Goal: Task Accomplishment & Management: Use online tool/utility

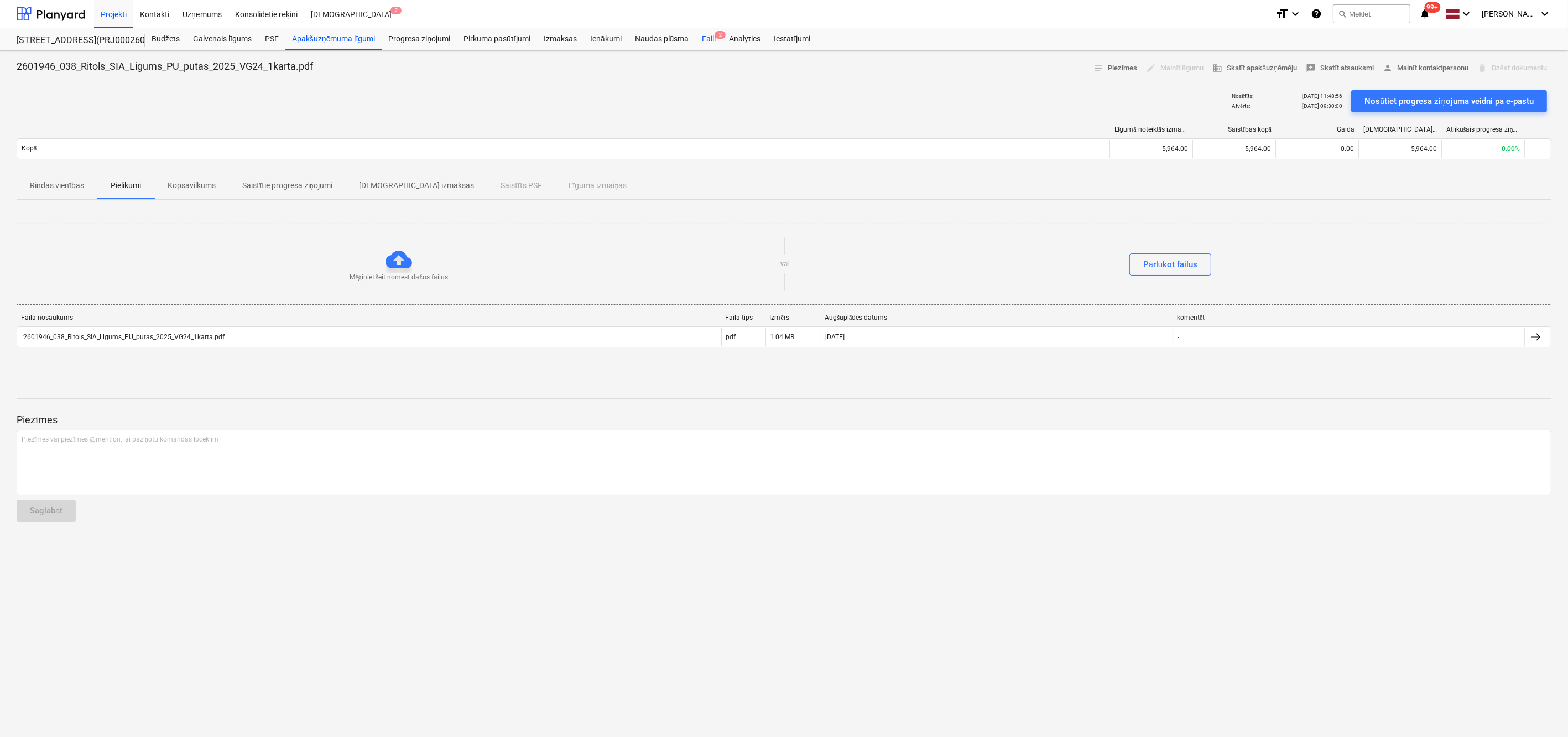
click at [708, 38] on div "Faili 2" at bounding box center [709, 39] width 27 height 22
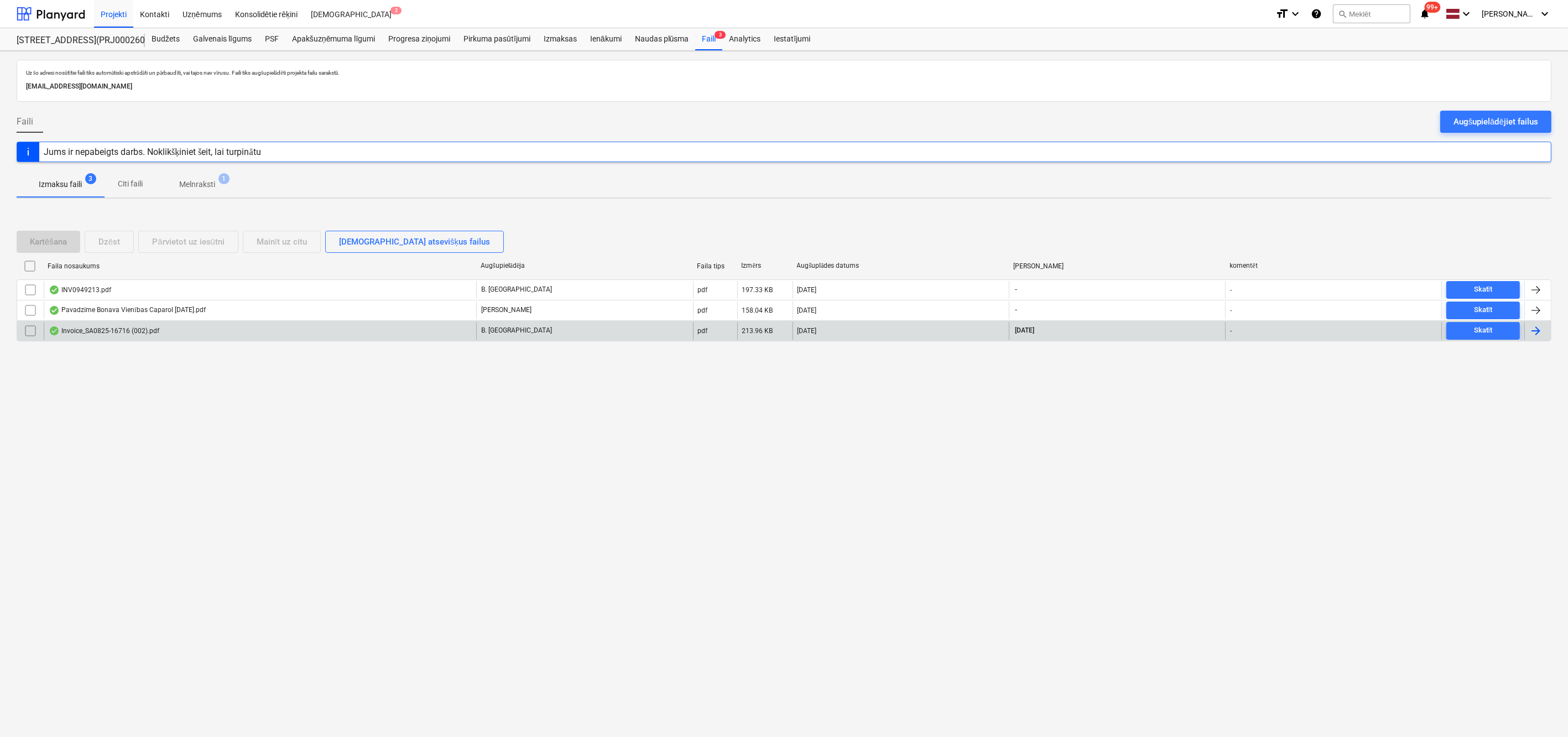
click at [87, 329] on div "Invoice_SA0825-16716 (002).pdf" at bounding box center [103, 331] width 111 height 9
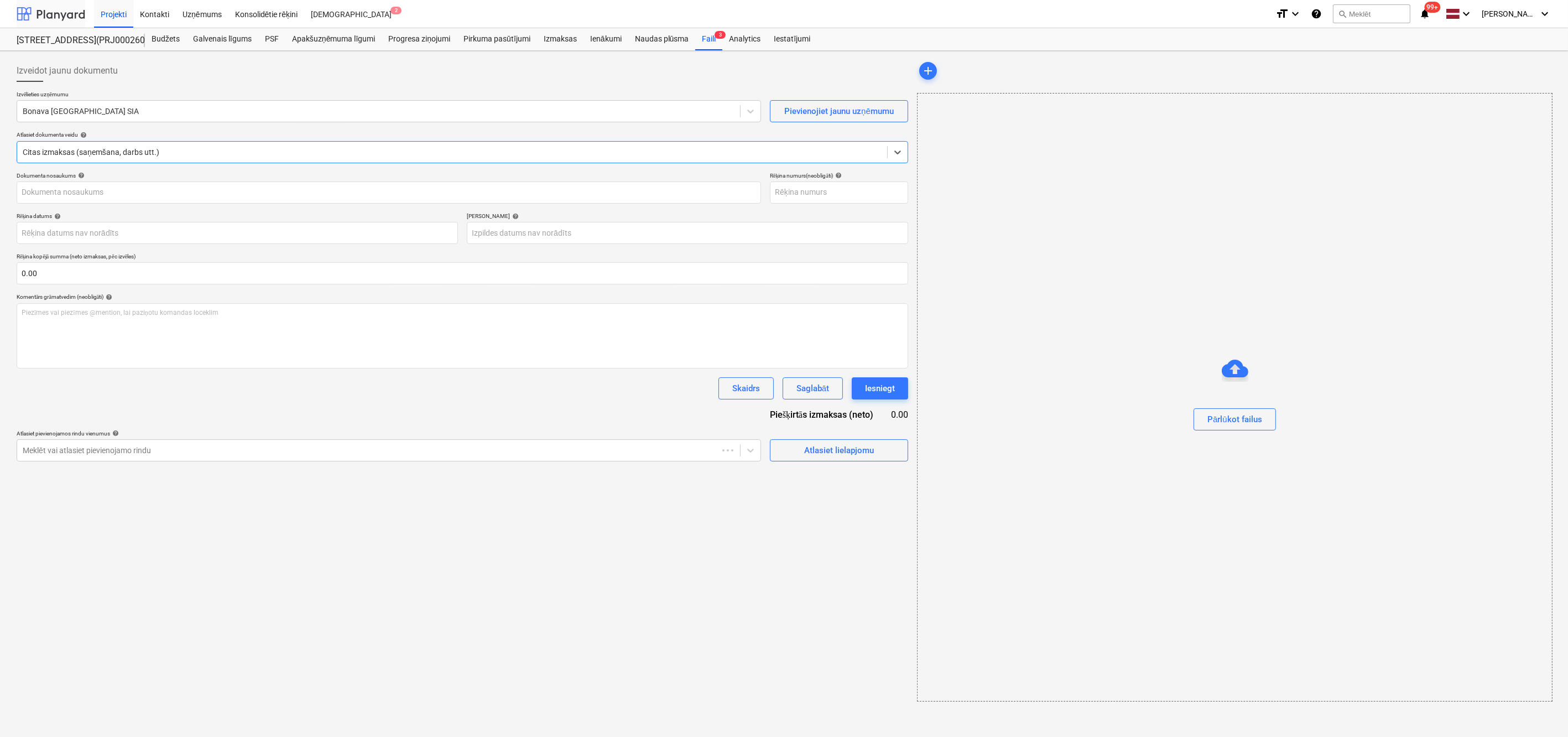
type input "SA0825-16716"
type input "[DATE]"
click at [98, 114] on div at bounding box center [378, 111] width 710 height 11
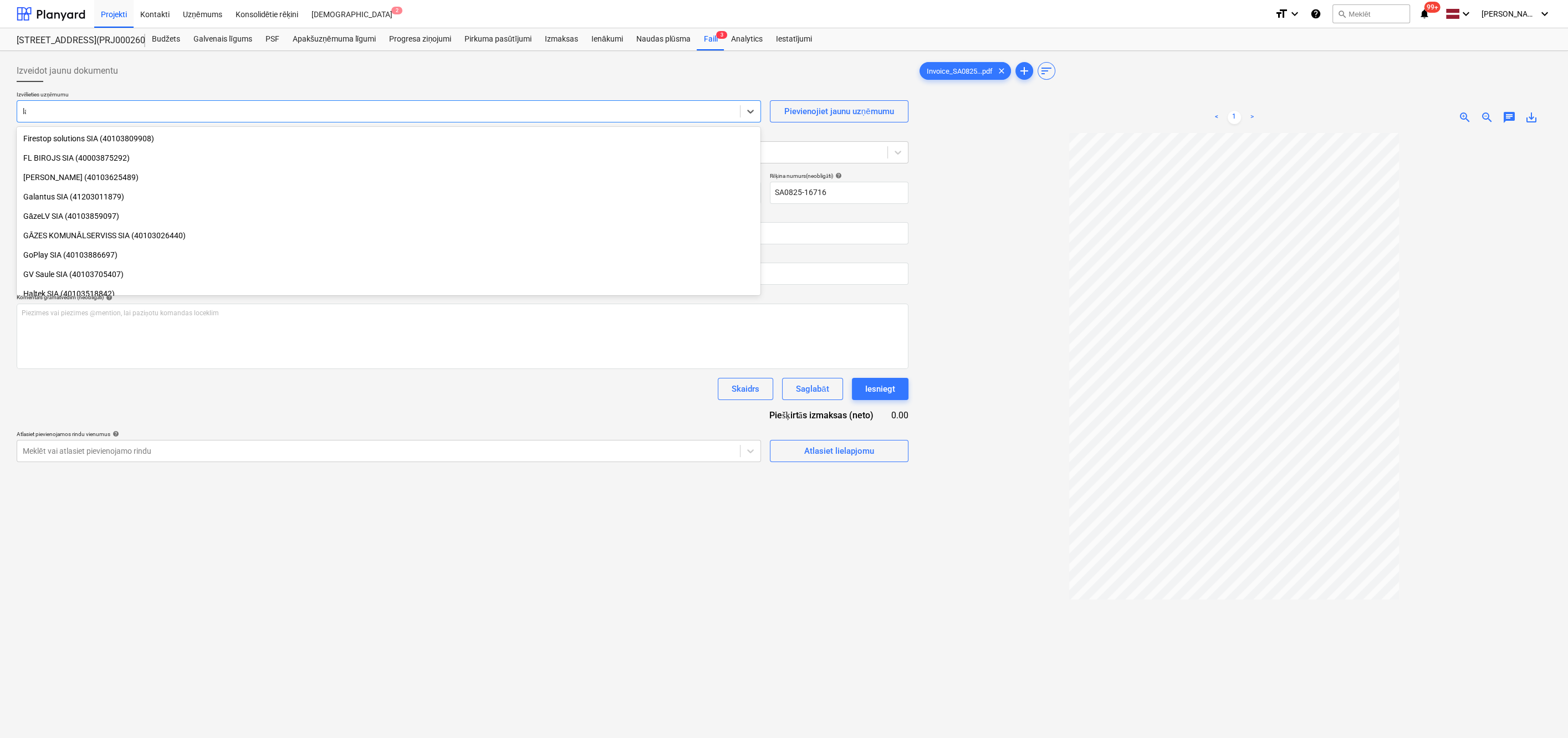
scroll to position [1638, 0]
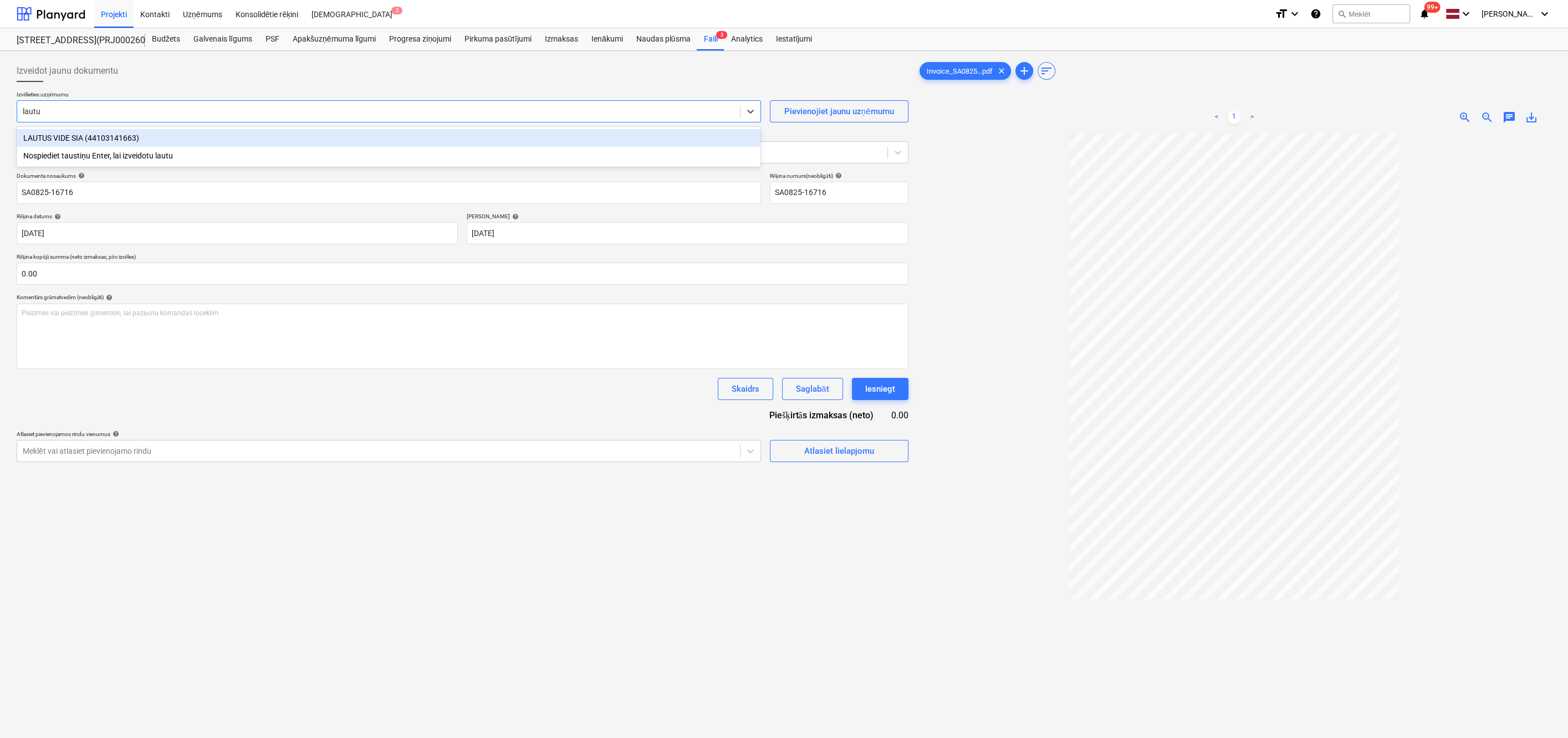
type input "lautus"
click at [97, 139] on div "LAUTUS VIDE SIA (44103141663)" at bounding box center [388, 138] width 744 height 18
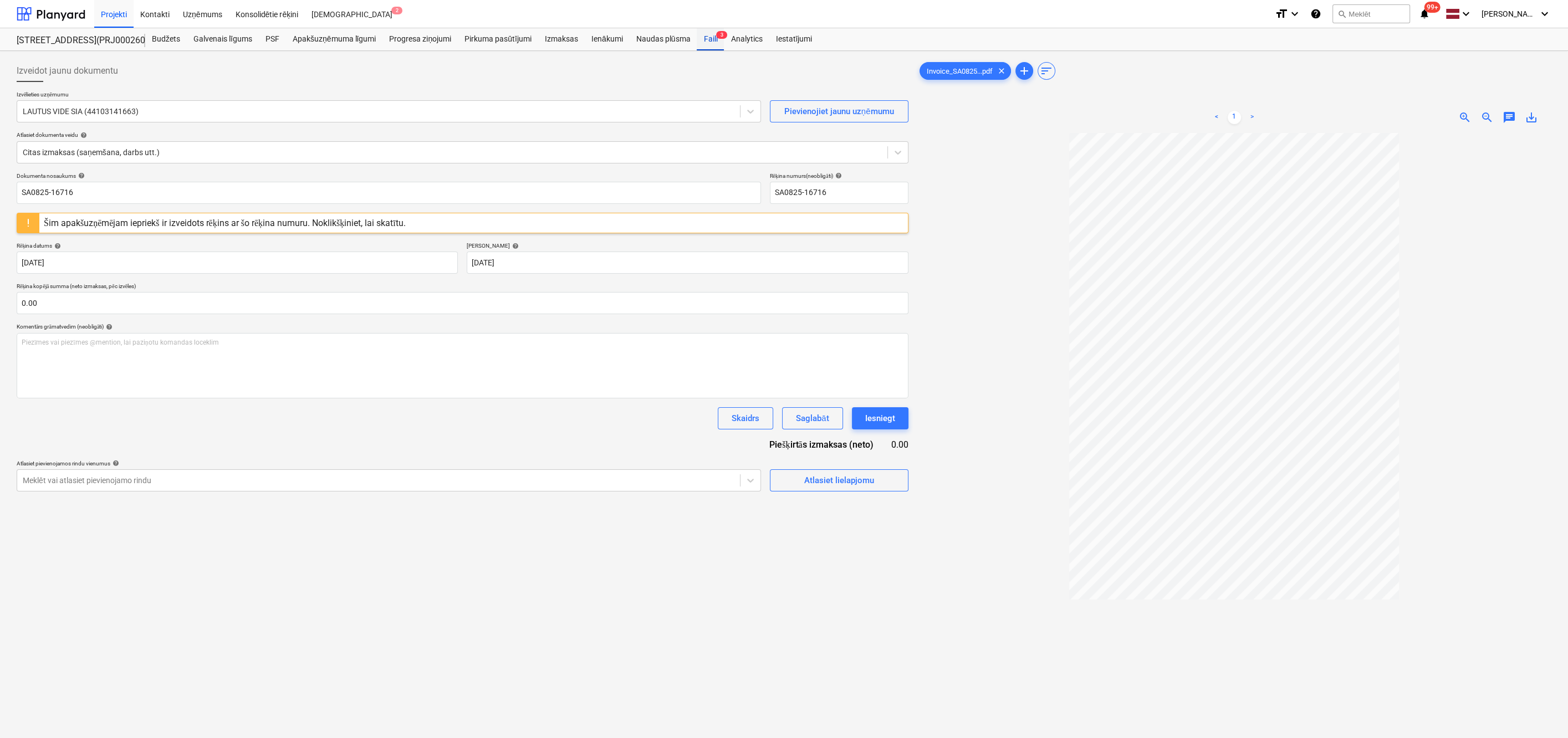
click at [705, 40] on div "Faili 3" at bounding box center [710, 39] width 27 height 22
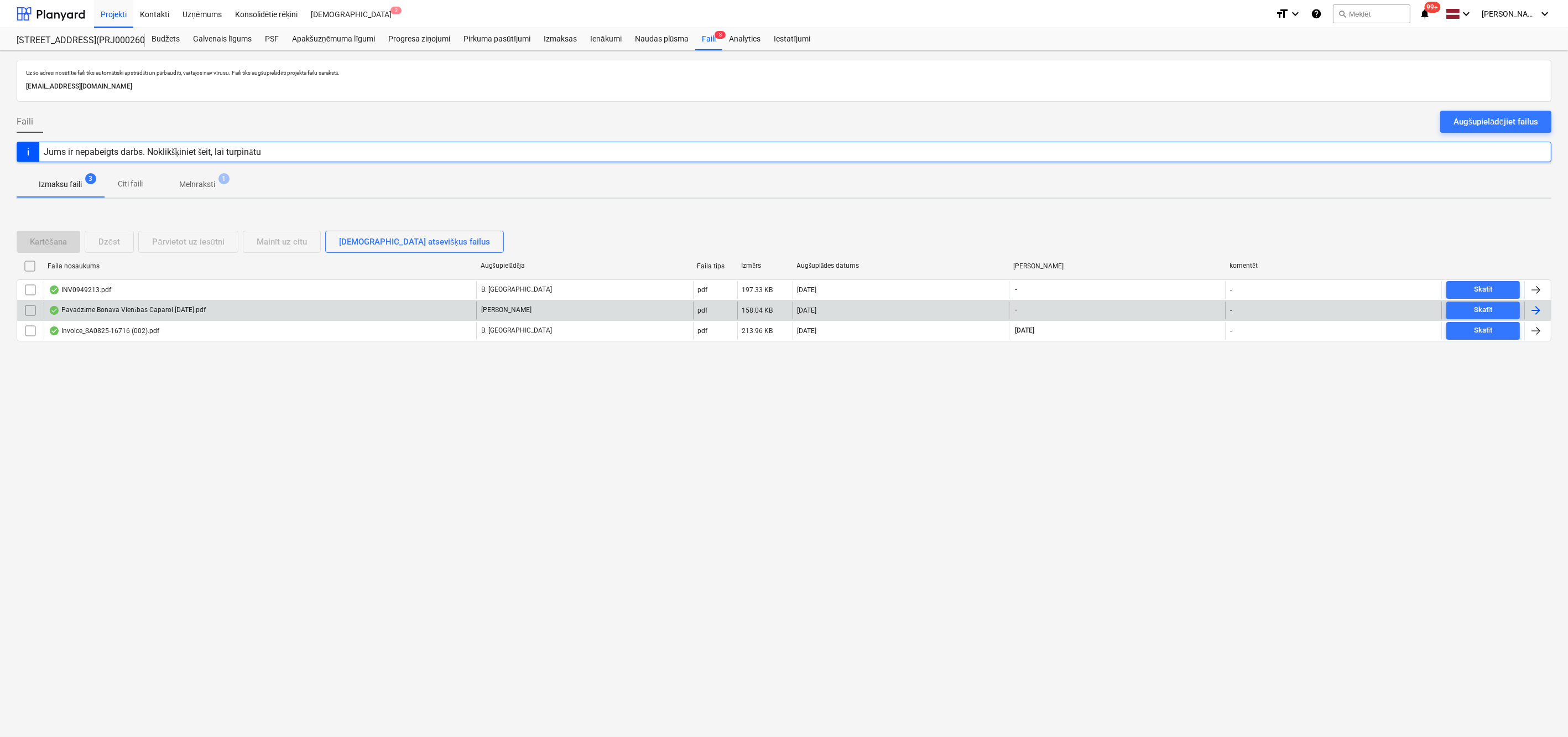
click at [92, 309] on div "Pavadzīme Bonava Vienības Caparol [DATE].pdf" at bounding box center [127, 310] width 157 height 9
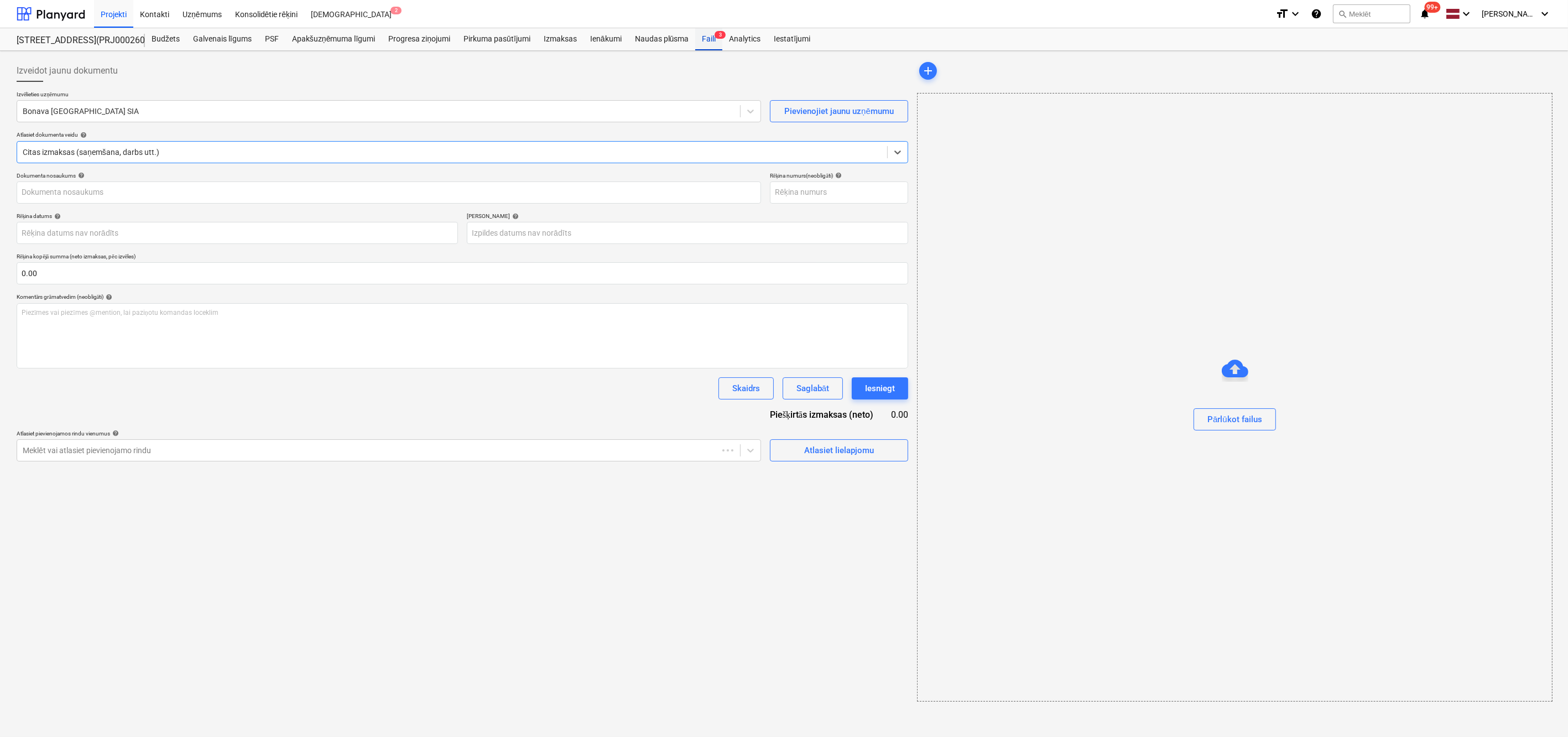
type input "40003941615"
click at [463, 110] on div at bounding box center [378, 111] width 710 height 11
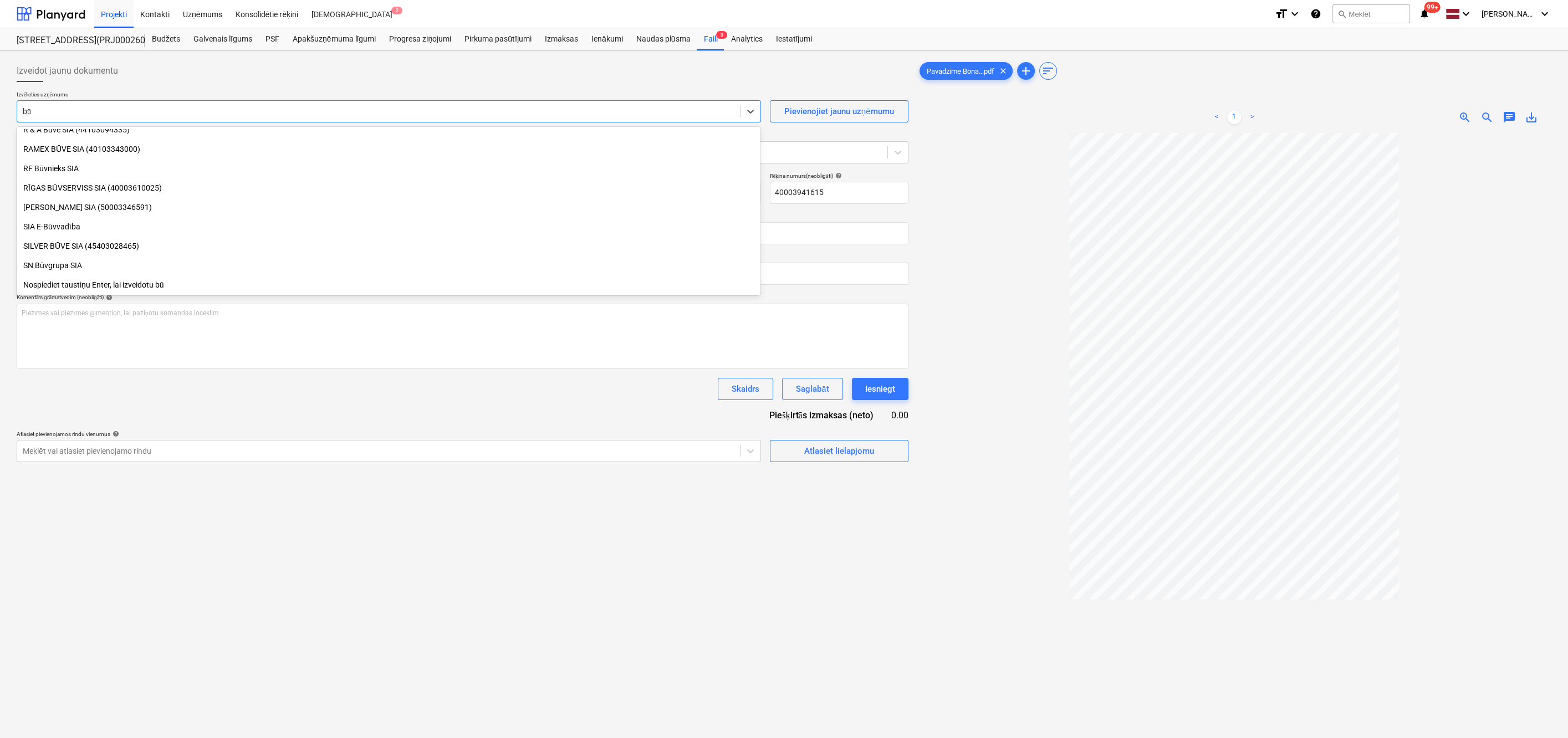
scroll to position [473, 0]
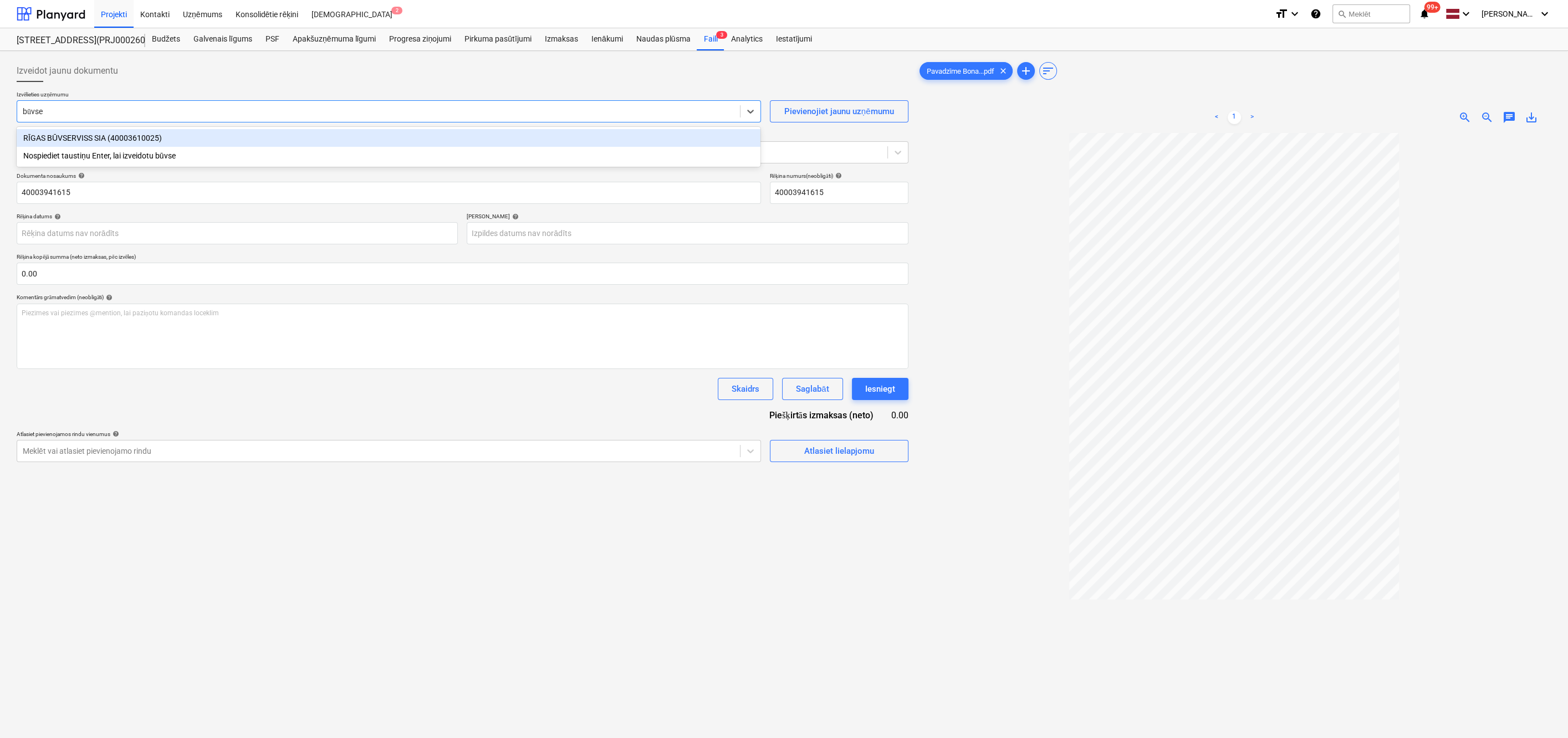
type input "būvser"
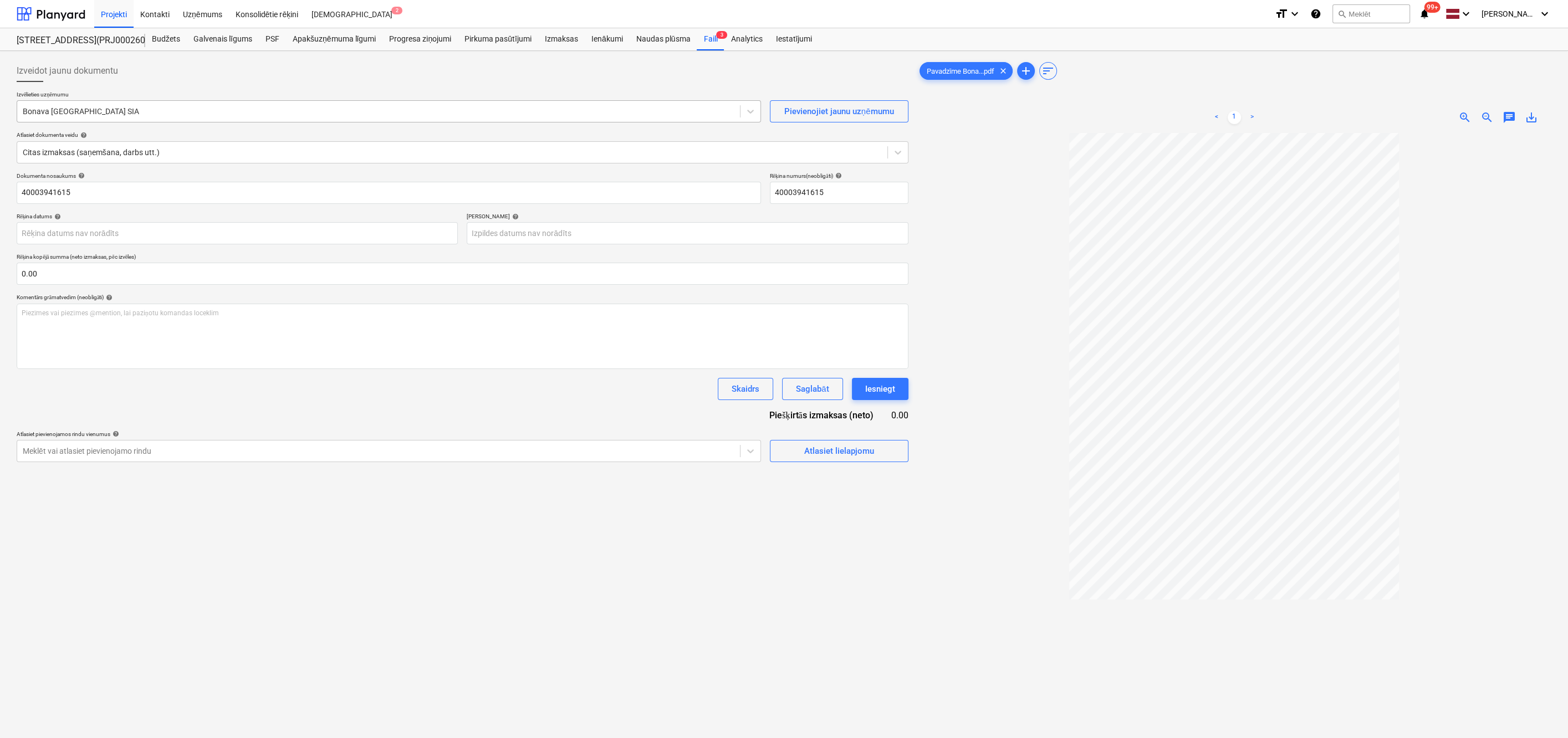
click at [215, 106] on div at bounding box center [378, 111] width 712 height 11
click at [215, 114] on div at bounding box center [378, 111] width 712 height 11
click at [170, 710] on div "Izveidot jaunu dokumentu Izvēlieties uzņēmumu Bonava Latvija SIA Pievienojiet j…" at bounding box center [462, 449] width 901 height 789
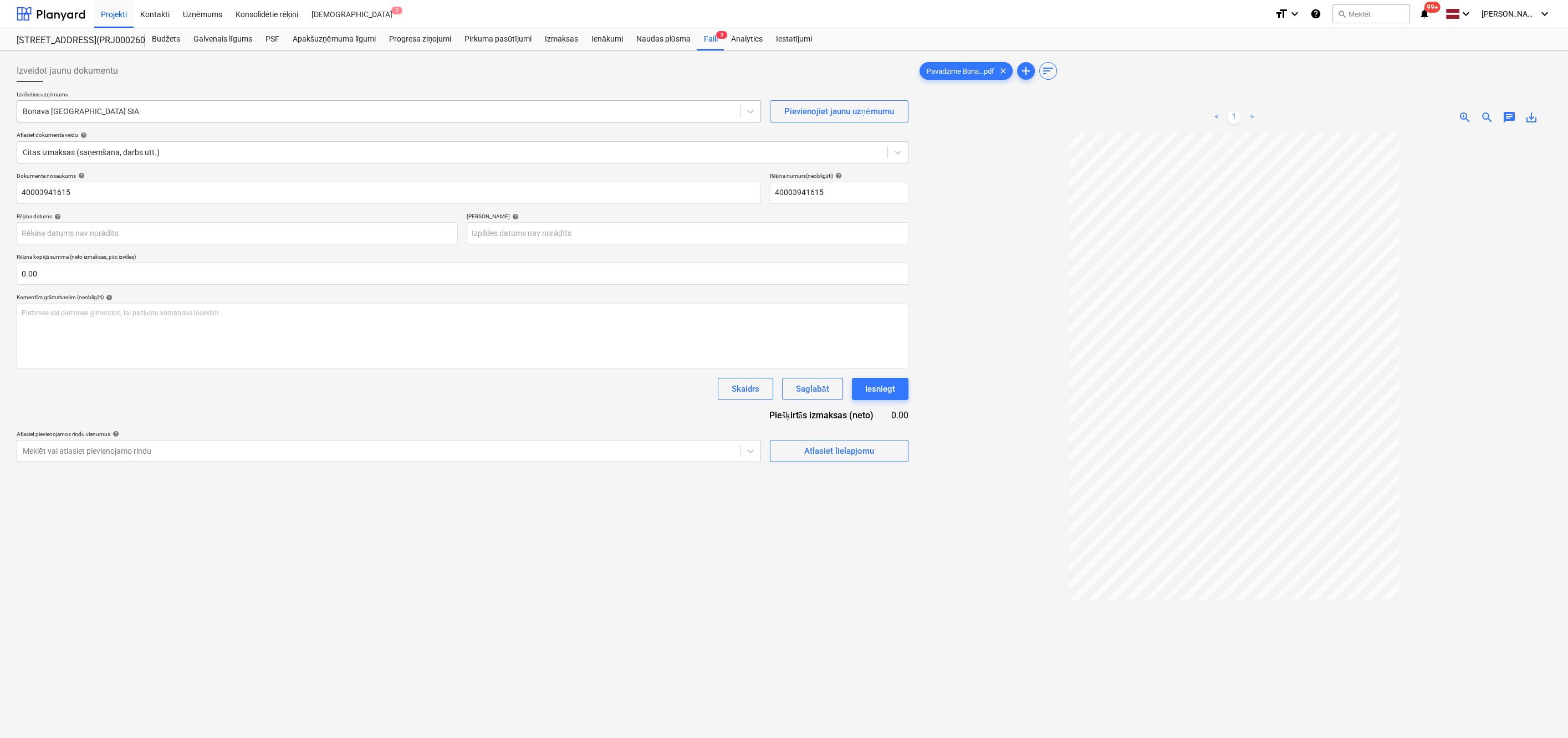
click at [38, 114] on div at bounding box center [378, 111] width 712 height 11
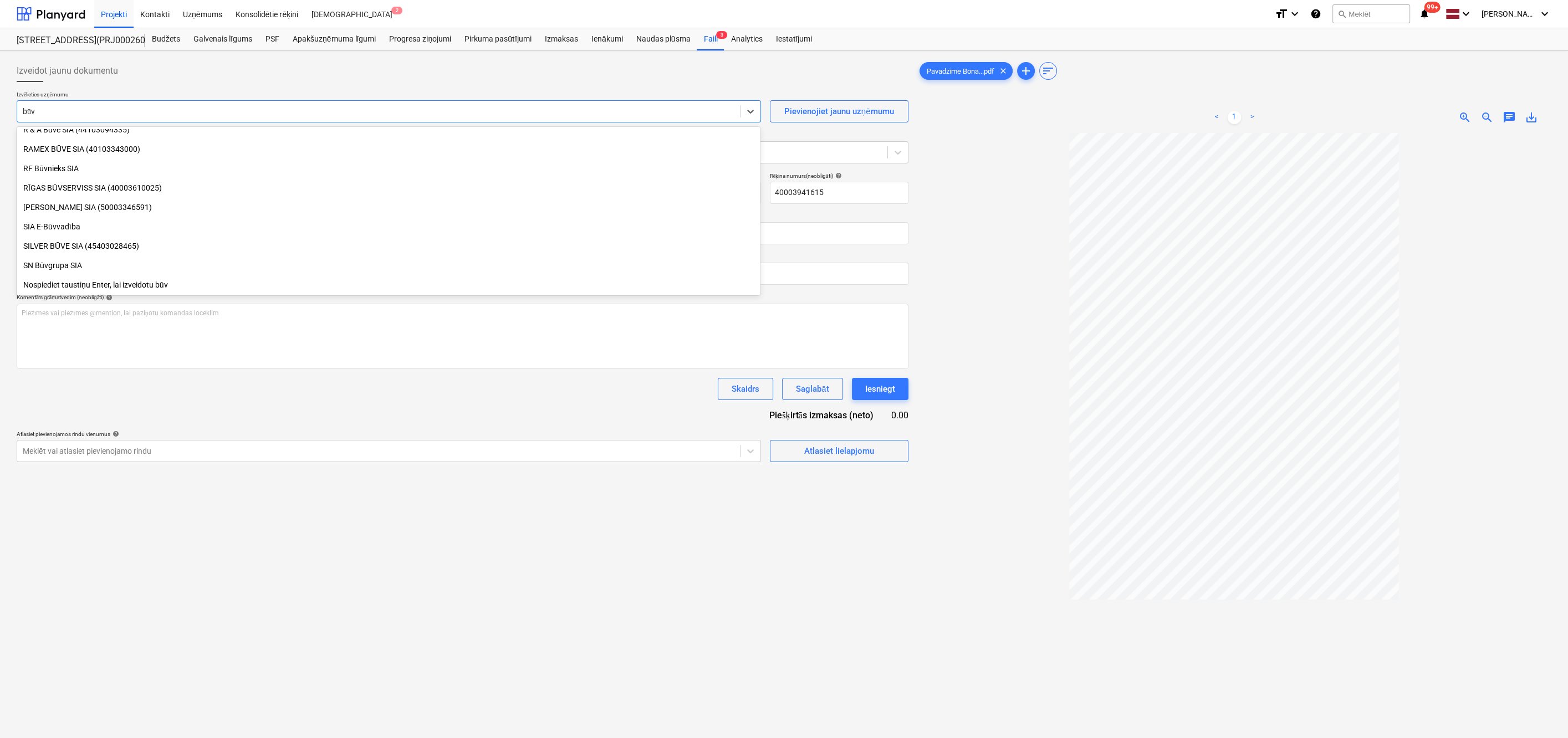
type input "būvs"
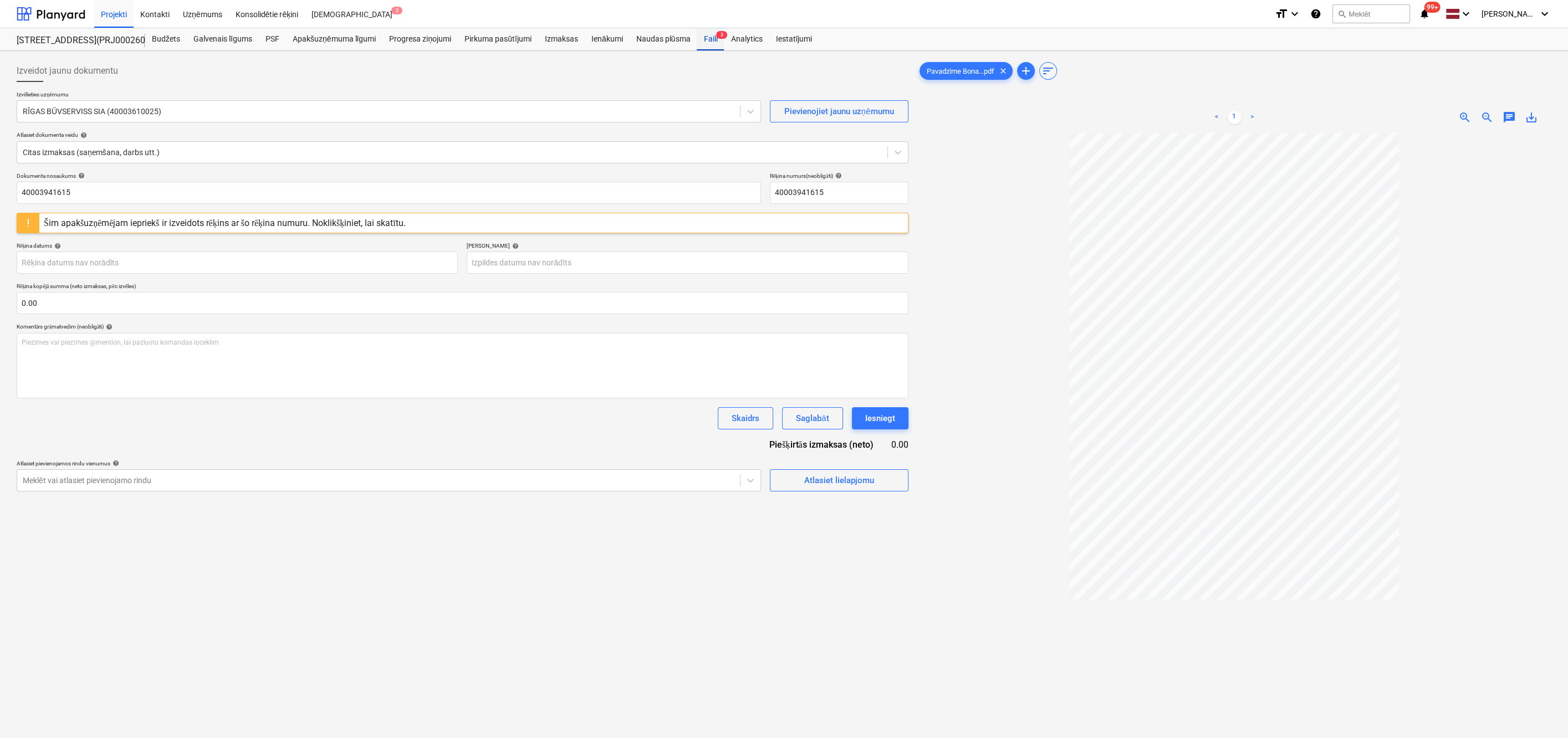
click at [711, 36] on div "Faili 3" at bounding box center [710, 39] width 27 height 22
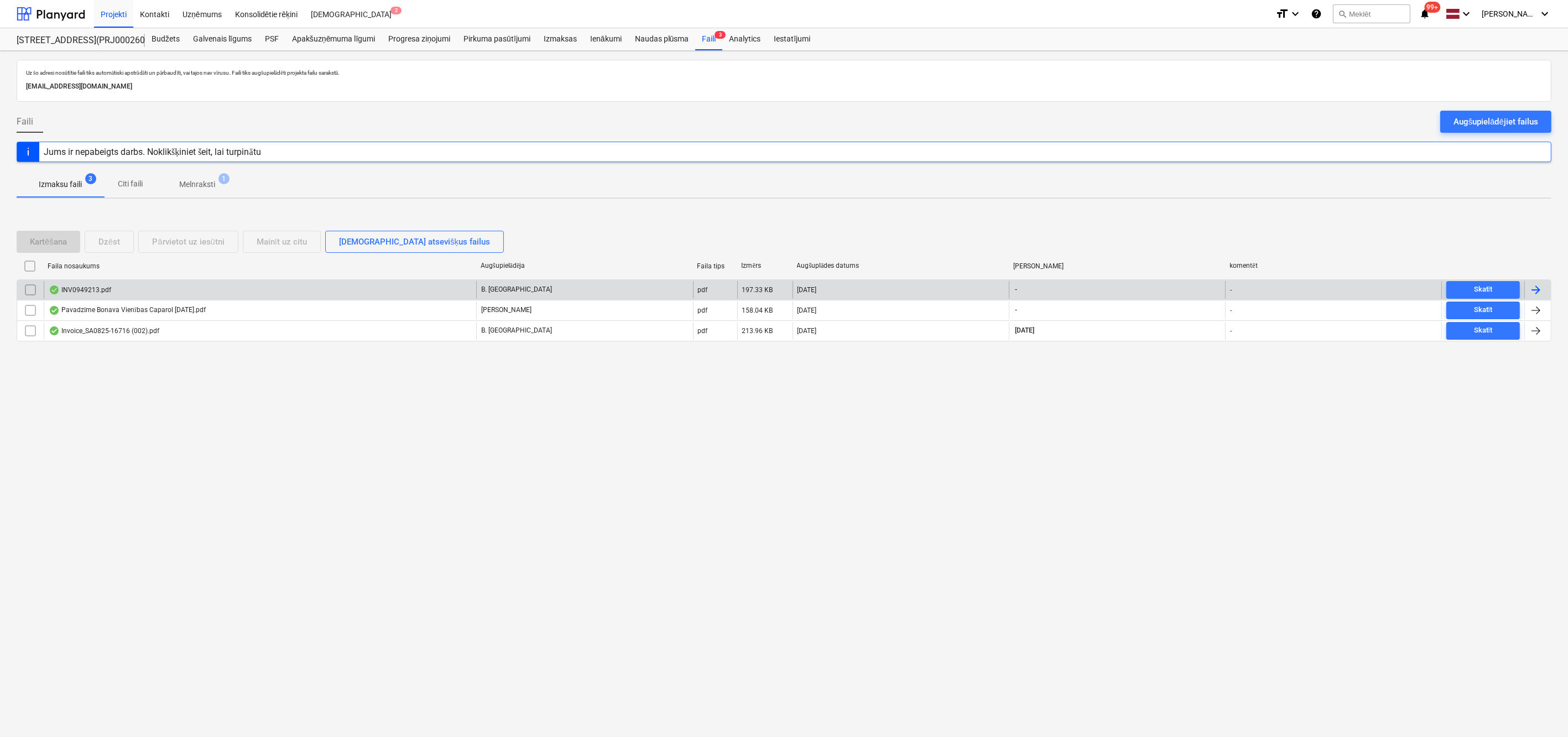
click at [87, 288] on div "INV0949213.pdf" at bounding box center [80, 290] width 63 height 9
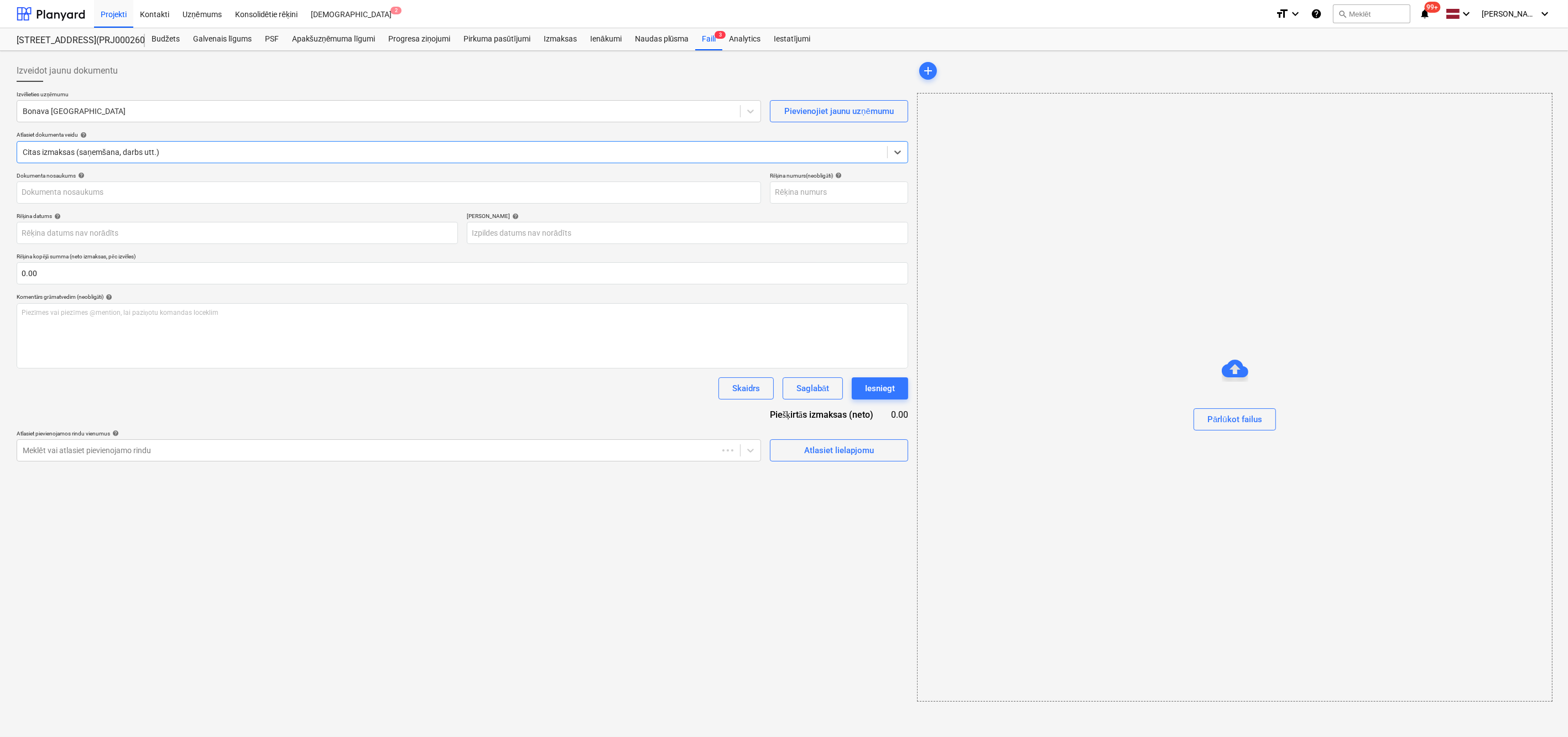
type input "40103164284"
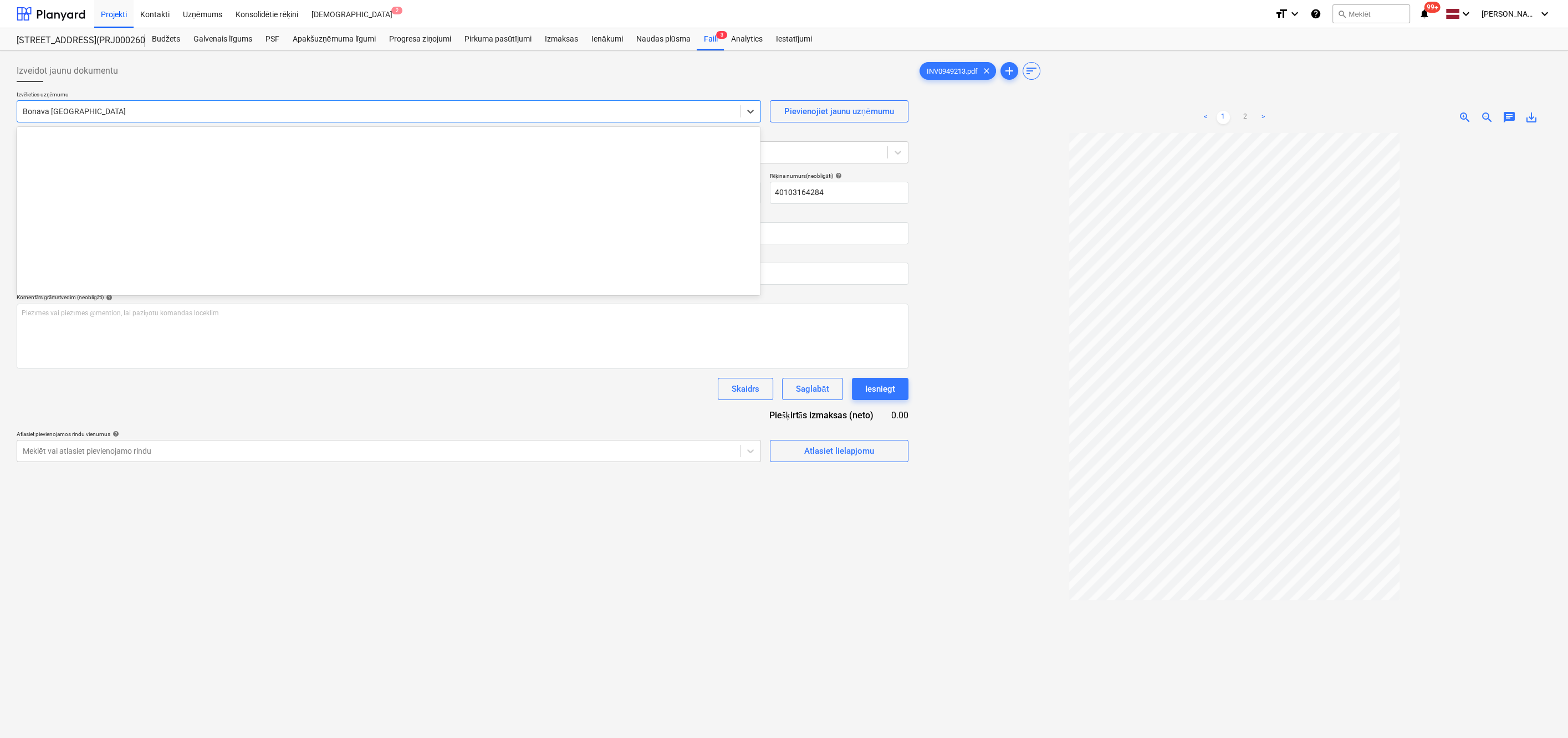
click at [92, 109] on div at bounding box center [378, 111] width 712 height 11
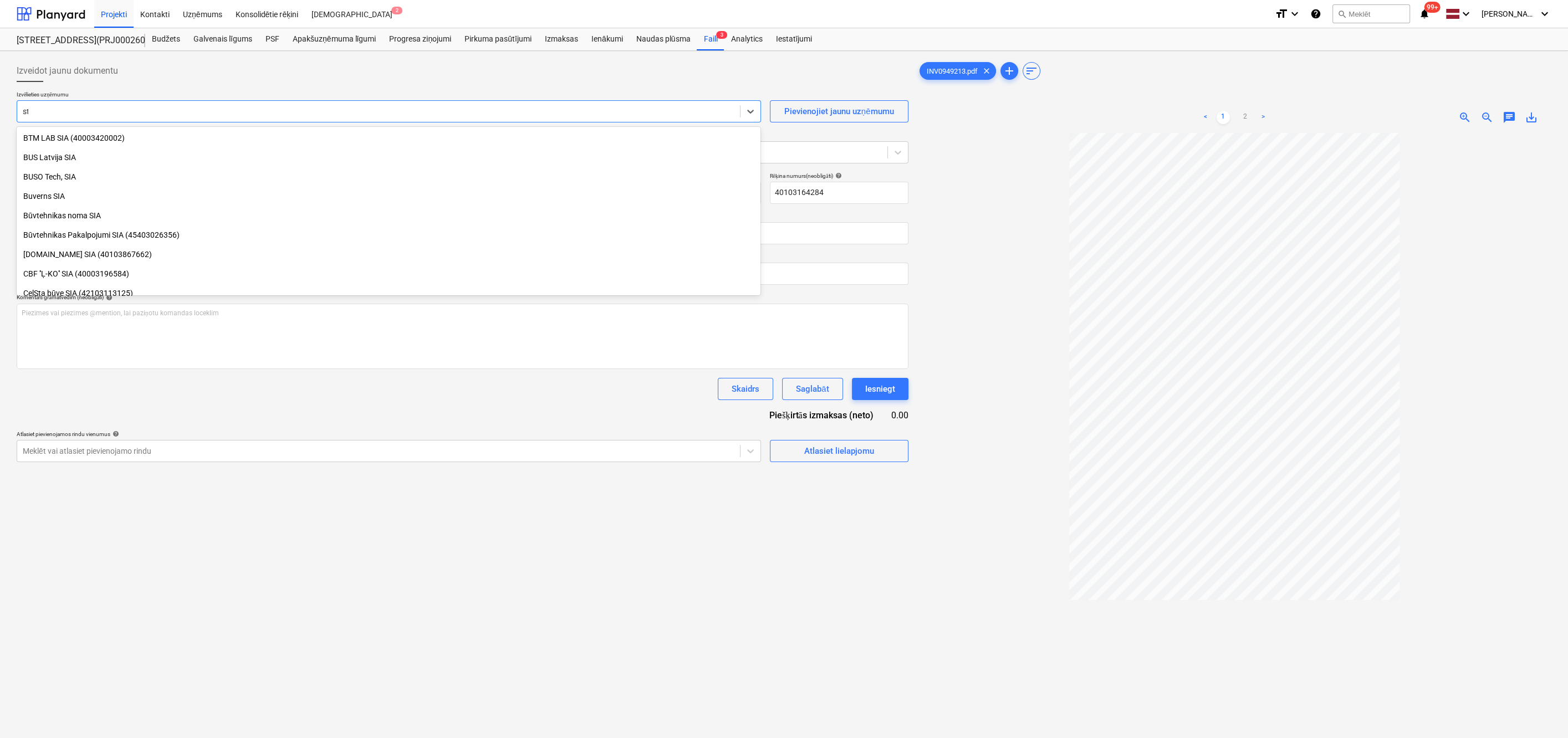
scroll to position [1385, 0]
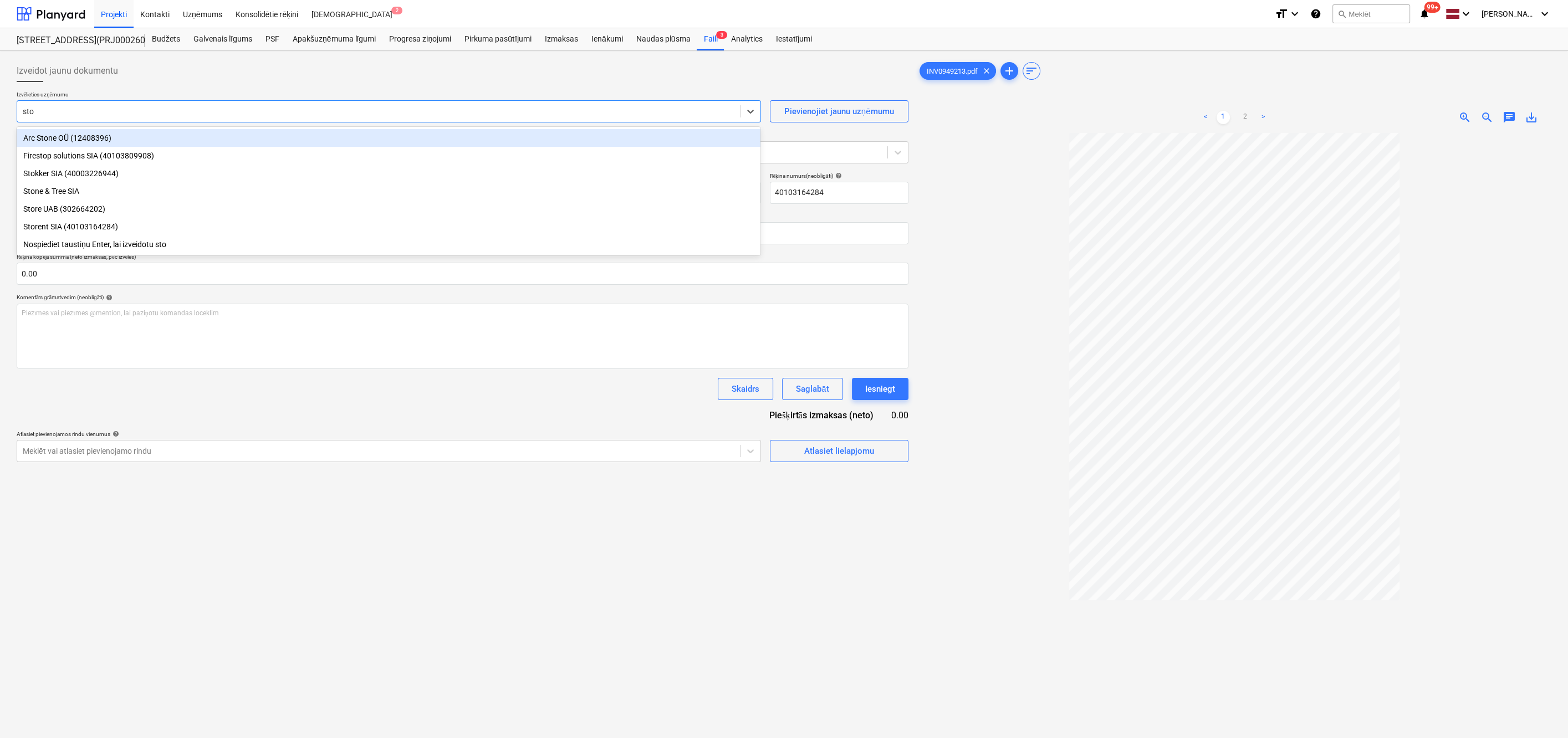
type input "stor"
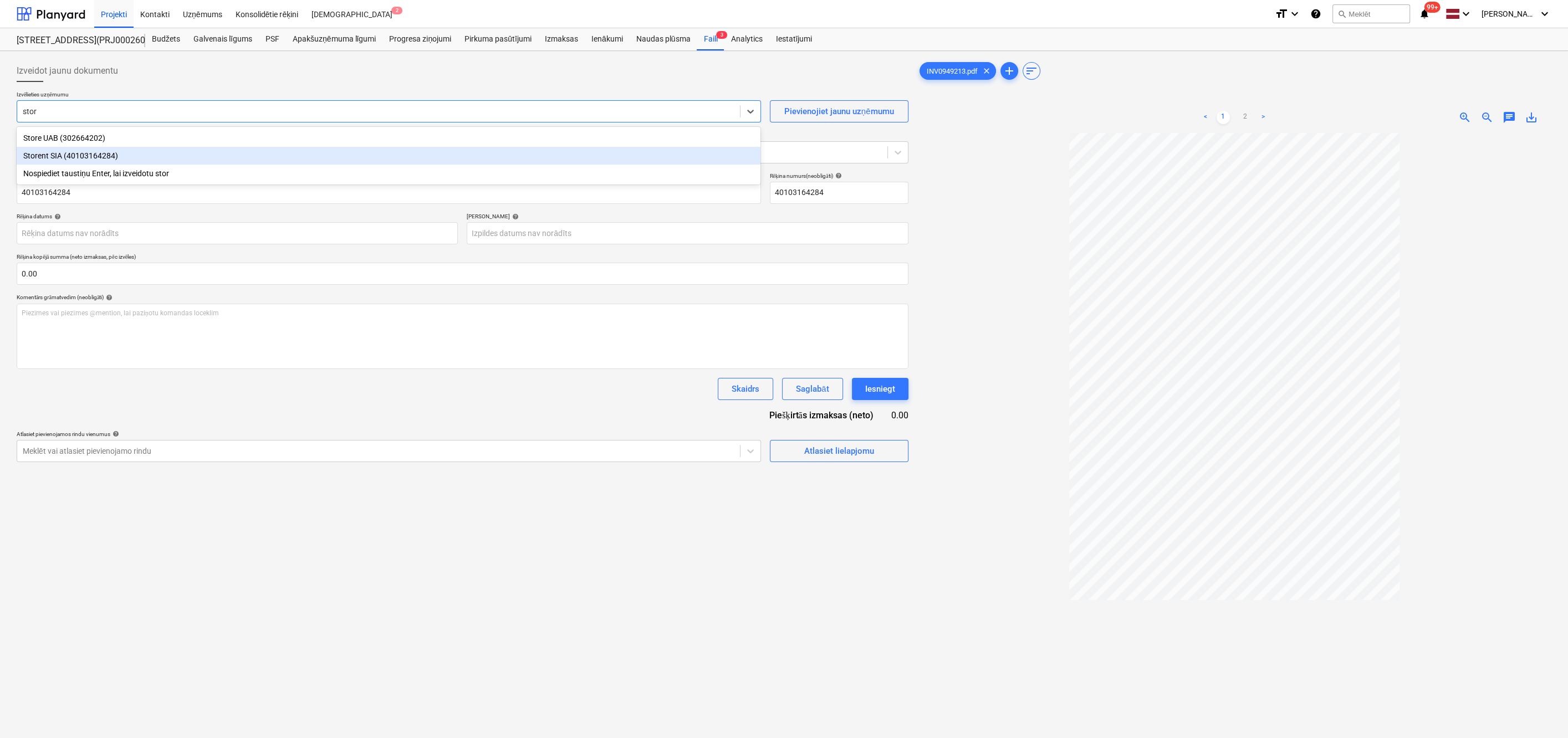
click at [57, 157] on div "Storent SIA (40103164284)" at bounding box center [388, 155] width 744 height 18
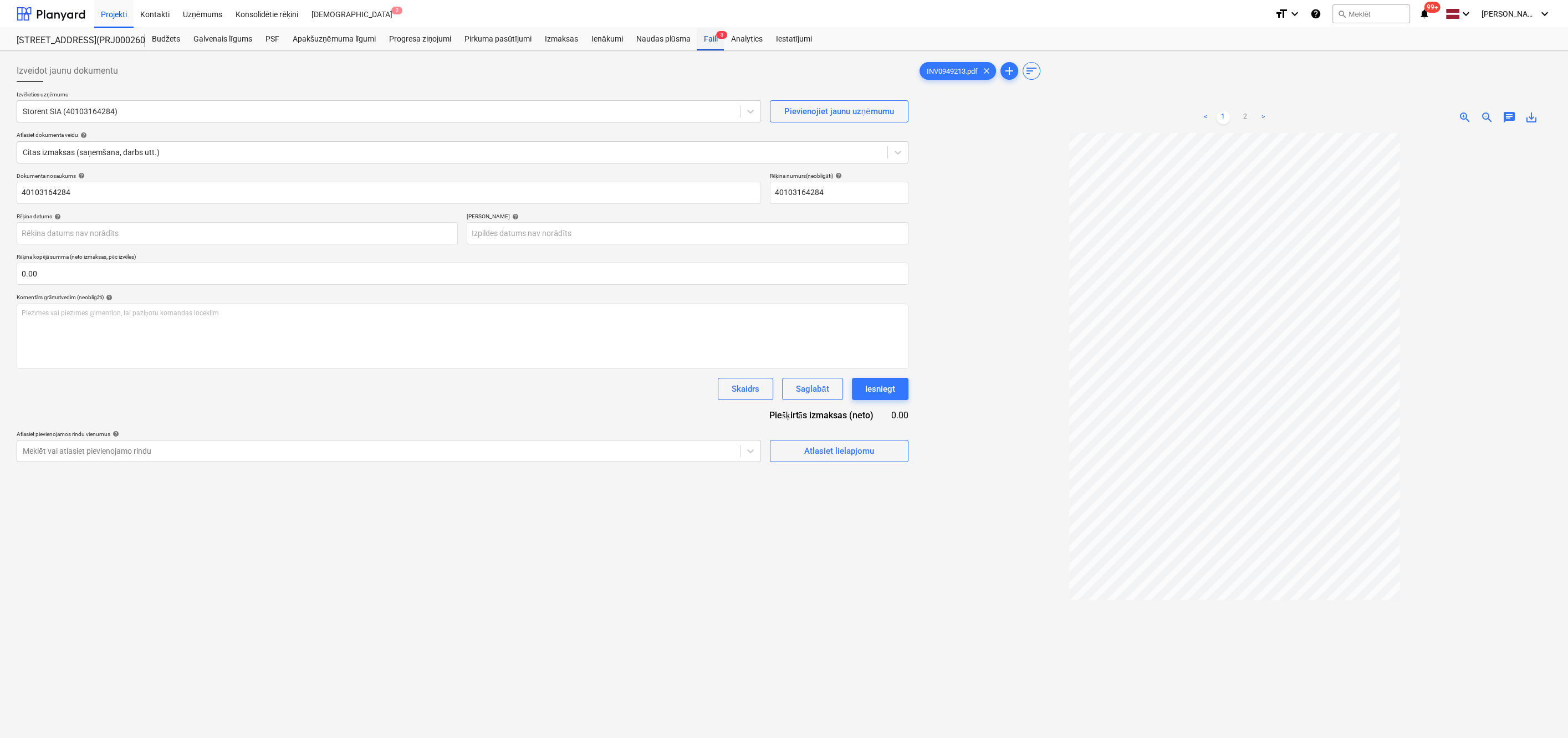
click at [710, 34] on div "Faili 3" at bounding box center [710, 39] width 27 height 22
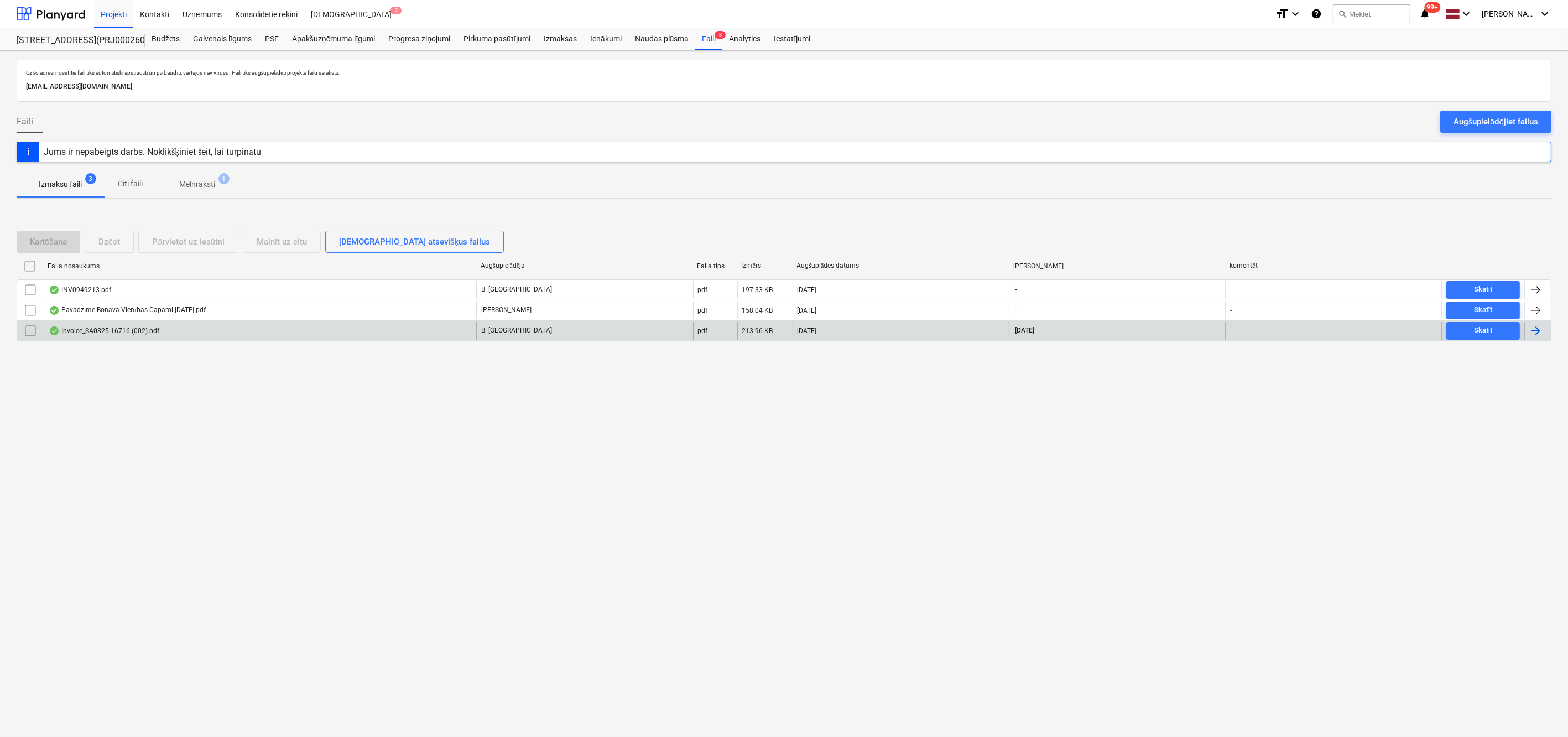
click at [70, 329] on div "Invoice_SA0825-16716 (002).pdf" at bounding box center [103, 331] width 111 height 9
